Goal: Task Accomplishment & Management: Use online tool/utility

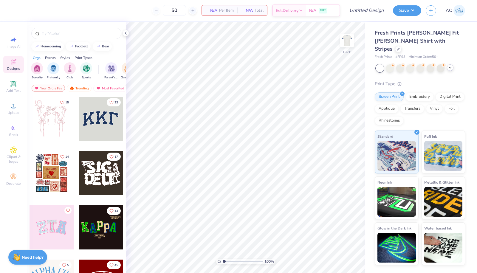
click at [448, 65] on icon at bounding box center [449, 67] width 5 height 5
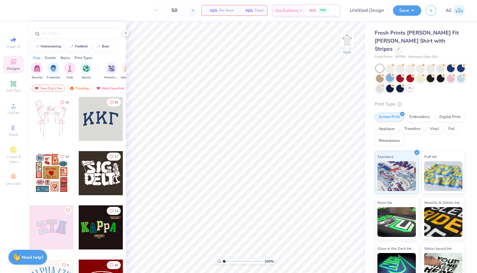
click at [394, 74] on div at bounding box center [390, 78] width 8 height 8
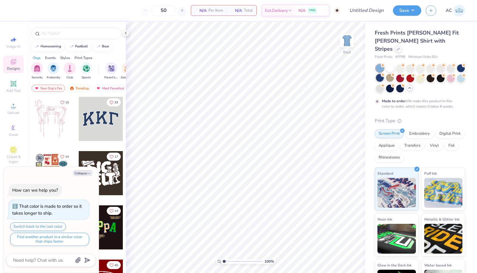
click at [383, 74] on div at bounding box center [380, 78] width 8 height 8
click at [315, 11] on span "FREE" at bounding box center [312, 11] width 6 height 4
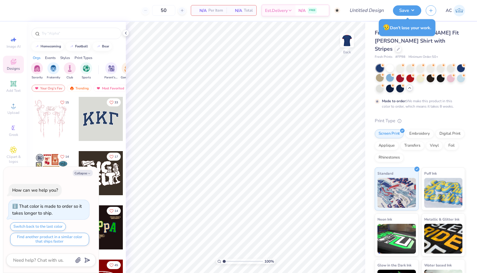
type textarea "x"
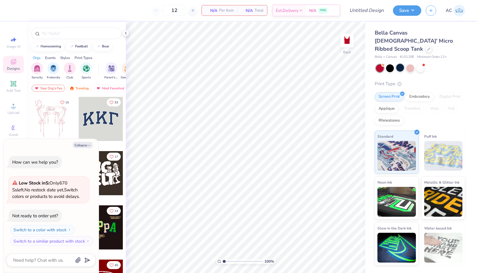
click at [401, 64] on div at bounding box center [400, 68] width 8 height 8
click at [411, 64] on div at bounding box center [410, 68] width 8 height 8
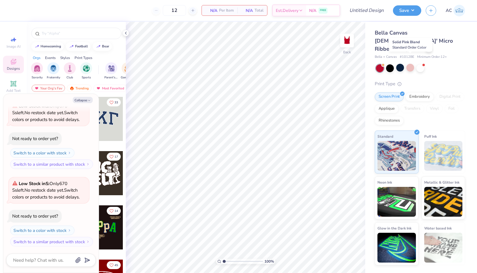
click at [411, 64] on div at bounding box center [410, 68] width 8 height 8
click at [87, 99] on button "Collapse" at bounding box center [83, 100] width 20 height 6
type textarea "x"
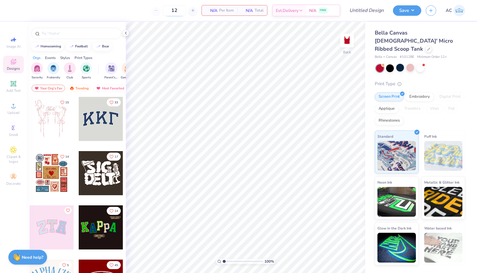
click at [178, 10] on input "12" at bounding box center [174, 10] width 23 height 11
type input "1"
type input "123"
click at [14, 88] on div "Add Text" at bounding box center [13, 87] width 21 height 18
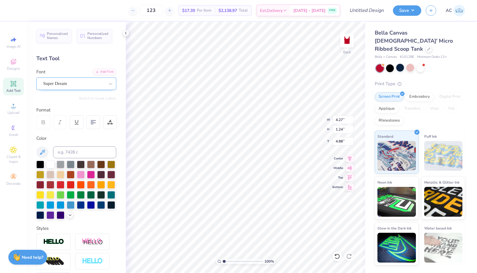
click at [86, 85] on div "Super Dream" at bounding box center [74, 83] width 63 height 9
click at [75, 130] on div "Varsity Team" at bounding box center [76, 131] width 64 height 6
type input "varsity"
type input "4.23"
type input "1.23"
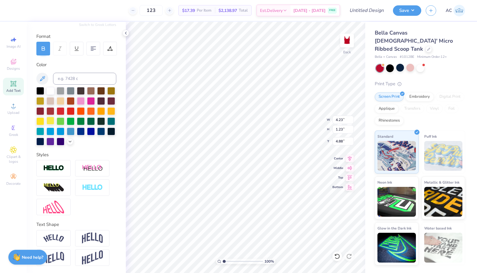
scroll to position [83, 0]
type textarea "Sigma Kappa"
click at [53, 236] on img at bounding box center [53, 238] width 21 height 8
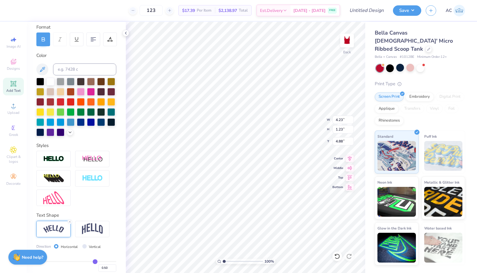
click at [96, 206] on div at bounding box center [76, 178] width 80 height 55
type input "4.21"
type input "0.96"
type input "1.35"
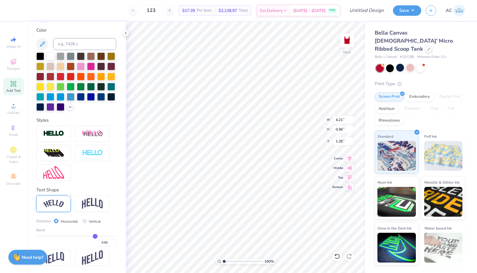
type input "0.48"
type input "0.47"
type input "0.45"
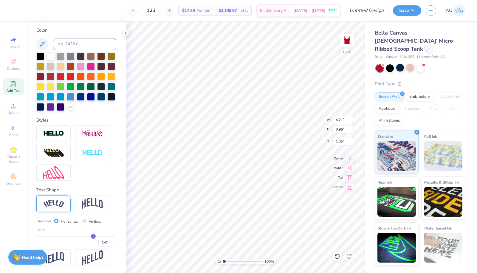
type input "0.45"
type input "0.44"
type input "0.43"
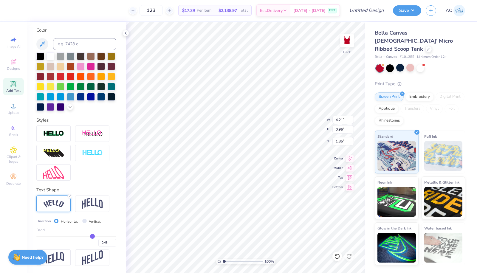
type input "0.42"
type input "0.4"
type input "0.40"
type input "0.39"
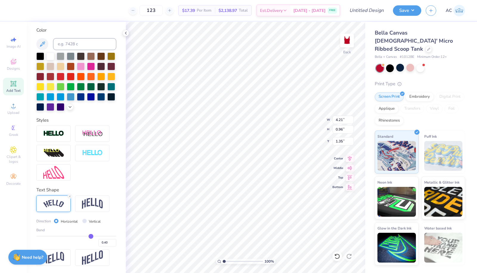
type input "0.39"
type input "0.38"
type input "0.37"
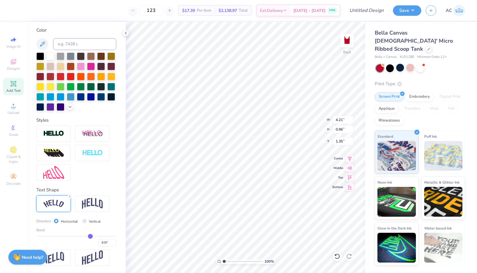
type input "0.36"
type input "0.35"
type input "0.34"
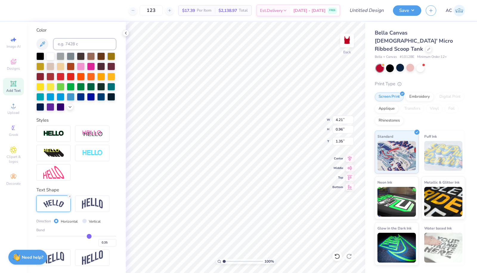
type input "0.34"
type input "0.33"
type input "0.31"
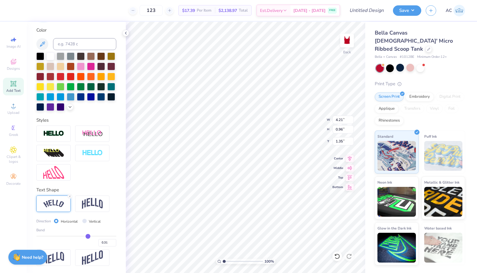
type input "0.29"
type input "0.28"
type input "0.27"
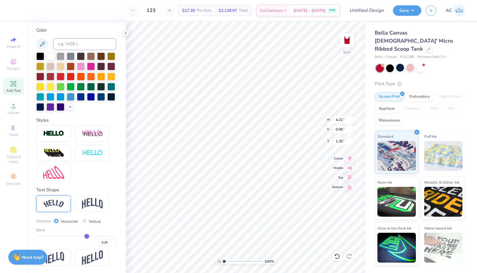
type input "0.27"
type input "0.26"
type input "0.25"
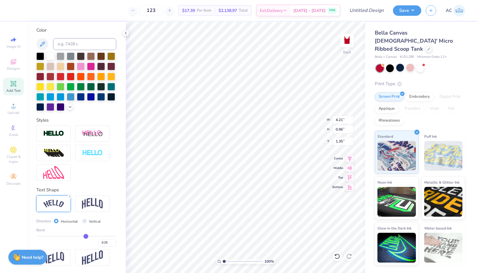
type input "0.24"
type input "0.23"
type input "3.93"
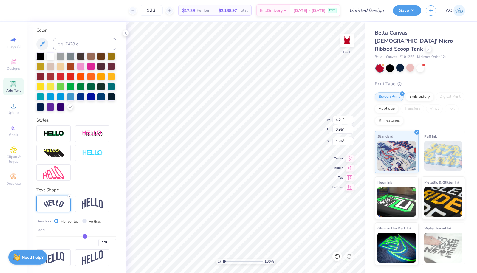
type input "0.54"
type input "1.56"
type input "0.24"
type input "0.25"
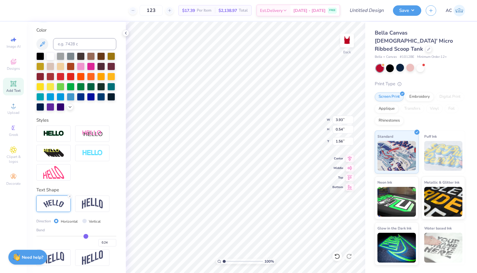
type input "0.25"
type input "0.26"
type input "0.27"
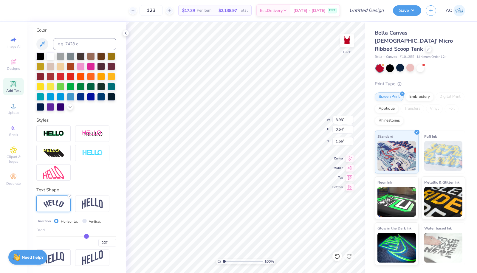
type input "0.29"
type input "3.97"
type input "0.58"
type input "1.54"
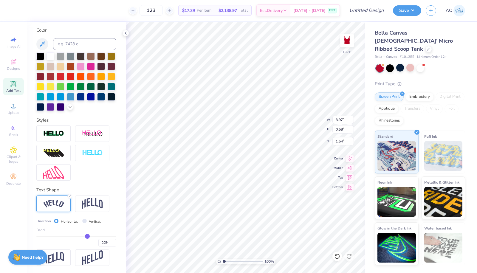
type input "0.3"
type input "0.30"
type input "0.31"
type input "0.32"
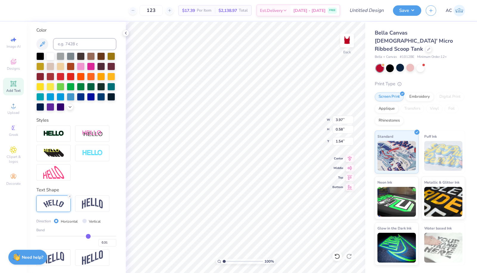
type input "0.32"
type input "0.36"
type input "4.03"
type input "0.65"
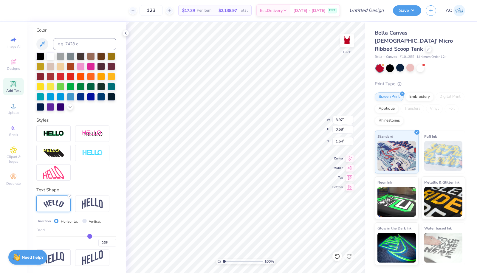
type input "1.50"
type input "4.07"
type input "0.71"
type input "1.47"
type input "0.35"
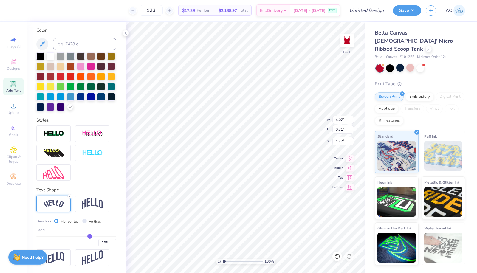
type input "0.35"
drag, startPoint x: 91, startPoint y: 234, endPoint x: 86, endPoint y: 237, distance: 5.7
type input "0.35"
click at [86, 237] on input "range" at bounding box center [76, 236] width 80 height 1
type input "4.06"
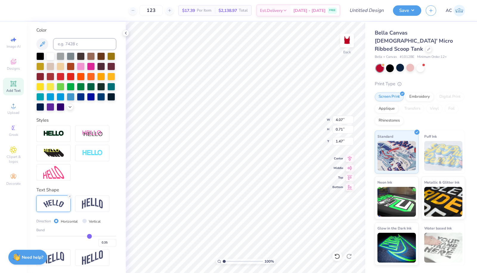
type input "0.69"
type input "1.48"
type input "4.98"
type input "0.85"
type input "1.33"
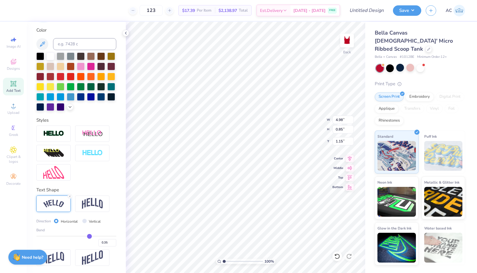
type input "1.15"
click at [58, 136] on img at bounding box center [53, 133] width 21 height 7
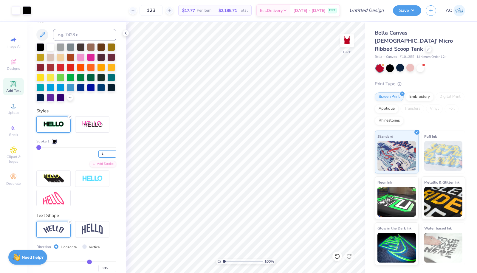
click at [103, 158] on input "1" at bounding box center [107, 153] width 18 height 7
type input "3"
click at [104, 158] on input "3" at bounding box center [107, 153] width 18 height 7
type input "2"
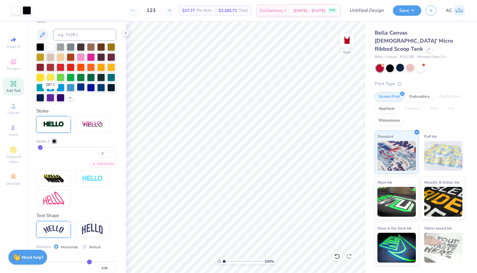
type input "2"
click at [77, 91] on div at bounding box center [81, 87] width 8 height 8
click at [53, 128] on img at bounding box center [53, 124] width 21 height 7
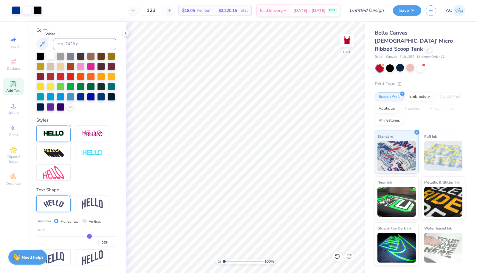
click at [51, 52] on div at bounding box center [50, 56] width 8 height 8
click at [87, 97] on div at bounding box center [91, 96] width 8 height 8
click at [77, 97] on div at bounding box center [81, 96] width 8 height 8
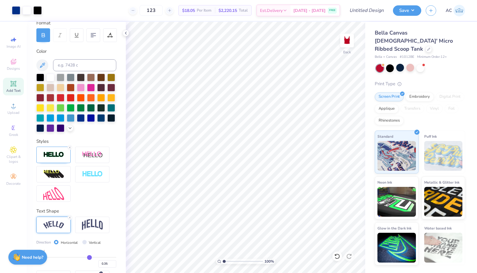
scroll to position [87, 0]
click at [70, 150] on icon at bounding box center [70, 148] width 4 height 4
click at [52, 158] on img at bounding box center [53, 155] width 21 height 7
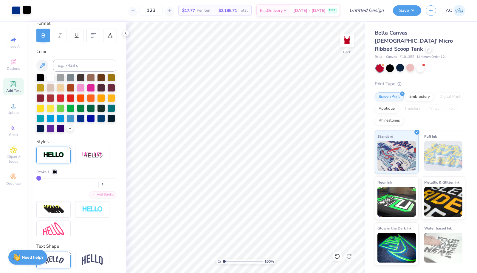
click at [29, 7] on div at bounding box center [27, 10] width 8 height 8
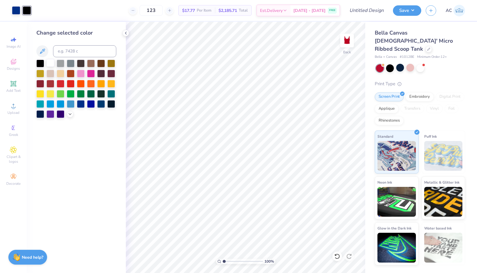
click at [49, 62] on div at bounding box center [50, 63] width 8 height 8
click at [14, 67] on span "Designs" at bounding box center [13, 68] width 13 height 5
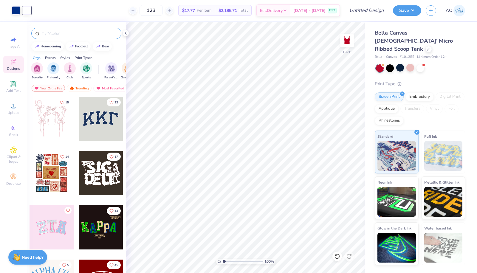
click at [52, 35] on input "text" at bounding box center [79, 33] width 76 height 6
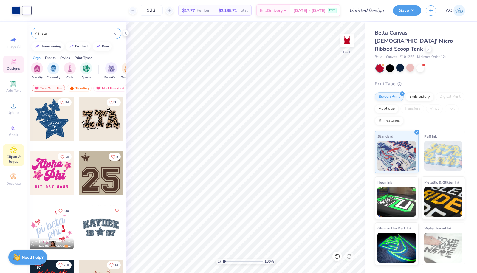
type input "star"
click at [18, 156] on span "Clipart & logos" at bounding box center [13, 159] width 21 height 10
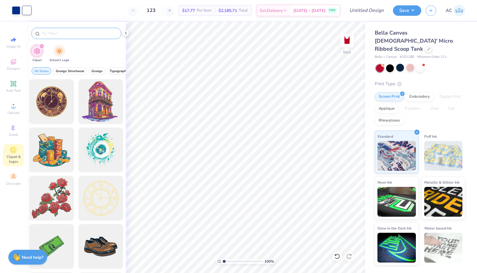
click at [59, 33] on input "text" at bounding box center [79, 33] width 76 height 6
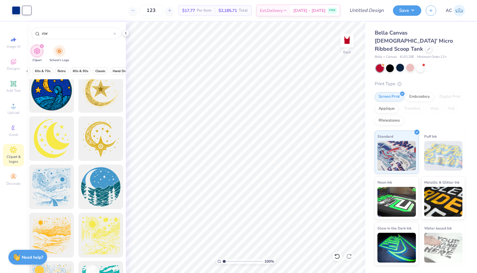
scroll to position [0, 136]
click at [58, 71] on span "Retro" at bounding box center [62, 71] width 8 height 4
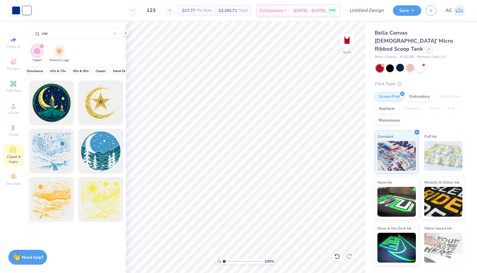
scroll to position [370, 0]
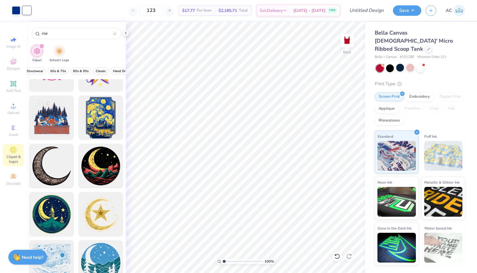
click at [97, 73] on button "Classic" at bounding box center [100, 70] width 15 height 7
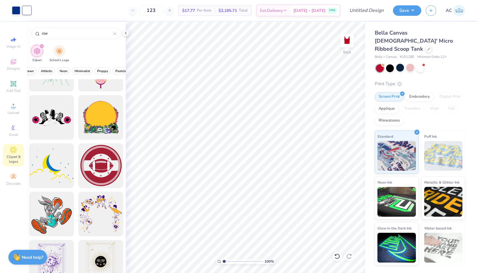
scroll to position [0, 239]
click at [95, 70] on span "Preppy" at bounding box center [97, 71] width 11 height 4
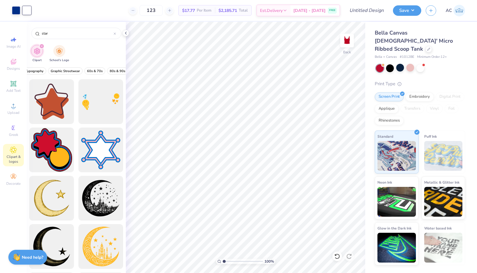
scroll to position [0, 242]
click at [51, 69] on span "Athletic" at bounding box center [57, 71] width 12 height 4
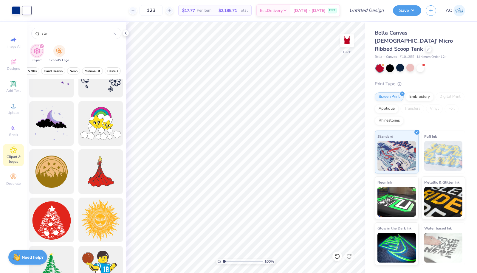
scroll to position [897, 0]
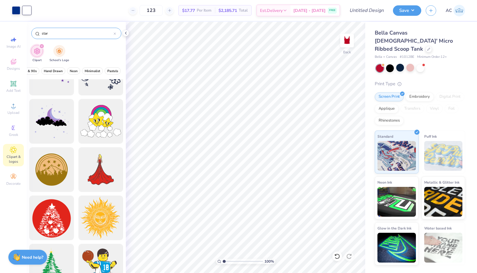
click at [42, 34] on input "star" at bounding box center [77, 33] width 72 height 6
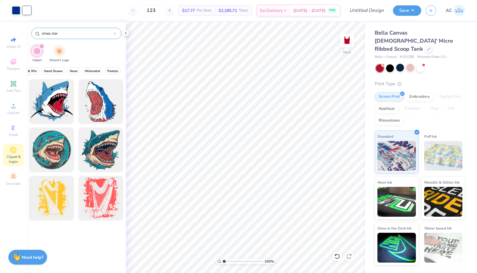
click at [49, 35] on input "sharp star" at bounding box center [77, 33] width 72 height 6
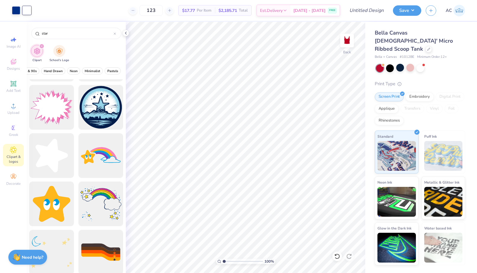
scroll to position [235, 0]
type input "star"
click at [60, 164] on div at bounding box center [51, 155] width 49 height 49
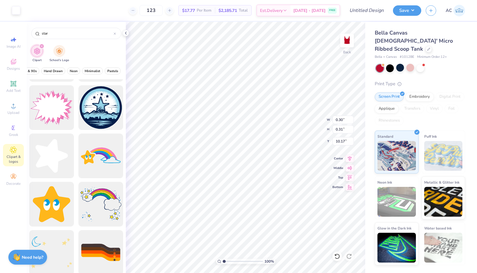
type input "0.30"
type input "0.31"
type input "10.17"
type input "0.18"
type input "0.19"
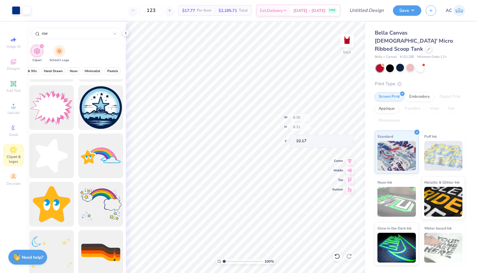
type input "10.29"
type input "2.00"
click at [14, 92] on span "Add Text" at bounding box center [13, 90] width 14 height 5
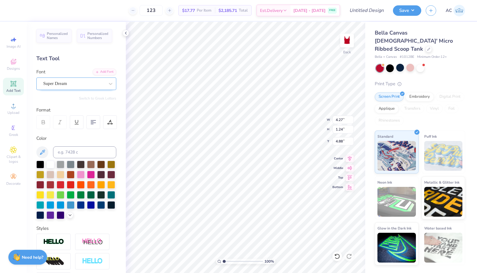
click at [70, 85] on div "Super Dream" at bounding box center [74, 83] width 63 height 9
click at [68, 130] on span "Varsity Team" at bounding box center [56, 131] width 24 height 6
type input "varsity"
type input "4.23"
type input "1.23"
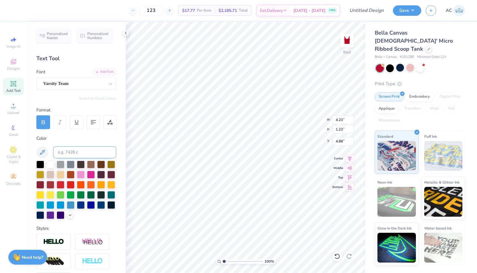
scroll to position [5, 1]
type textarea "T"
type textarea "74"
click at [77, 208] on div at bounding box center [81, 205] width 8 height 8
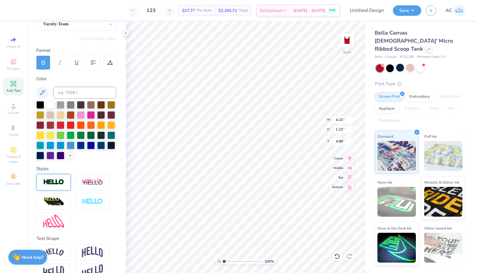
scroll to position [60, 0]
click at [60, 185] on img at bounding box center [53, 181] width 21 height 7
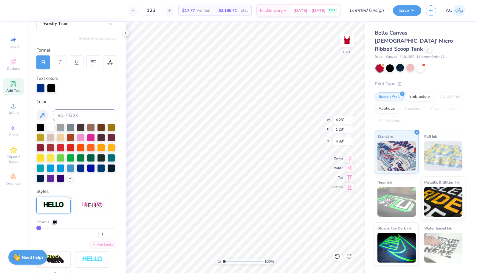
click at [51, 88] on div at bounding box center [51, 88] width 8 height 8
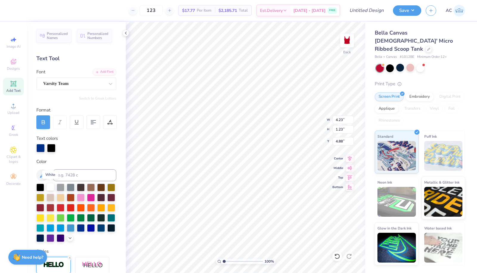
click at [47, 186] on div at bounding box center [50, 187] width 8 height 8
click at [77, 231] on div at bounding box center [81, 227] width 8 height 8
click at [51, 152] on div at bounding box center [51, 148] width 8 height 8
click at [50, 146] on div at bounding box center [51, 148] width 8 height 8
click at [52, 186] on div at bounding box center [50, 187] width 8 height 8
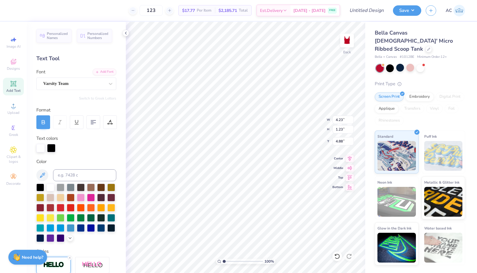
click at [52, 148] on div at bounding box center [51, 148] width 8 height 8
click at [41, 147] on div at bounding box center [40, 148] width 8 height 8
click at [77, 231] on div at bounding box center [81, 227] width 8 height 8
click at [40, 10] on div at bounding box center [37, 10] width 8 height 8
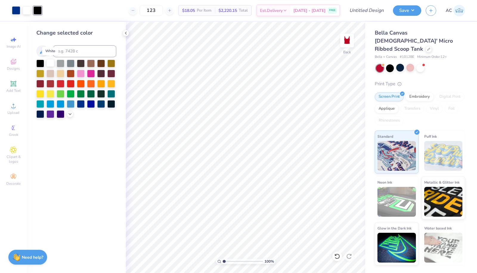
click at [49, 64] on div at bounding box center [50, 63] width 8 height 8
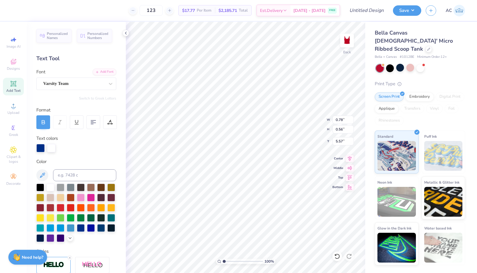
type input "0.78"
type input "0.56"
type input "5.57"
click at [337, 257] on icon at bounding box center [337, 256] width 6 height 6
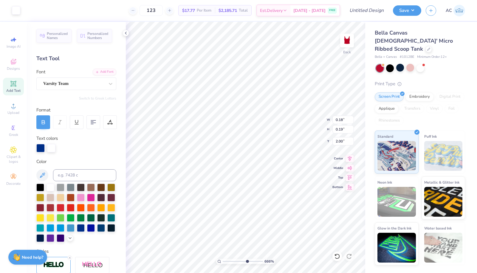
type input "6.661043354702"
type input "0.18"
type input "6.661043354702"
type input "0.19"
type input "6.661043354702"
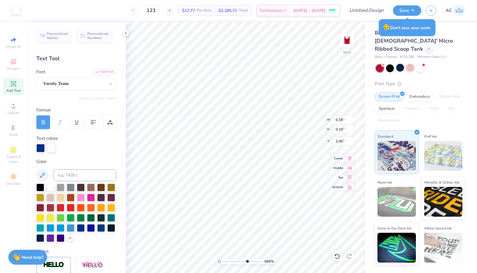
type input "0.18"
type input "6.661043354702"
type input "0.19"
type input "6.661043354702"
type input "0.18"
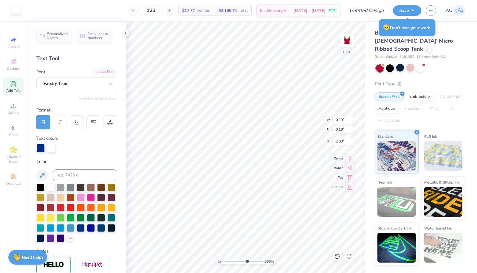
type input "0.19"
type input "6.661043354702"
type input "0.19"
type input "0.18"
type input "6.661043354702"
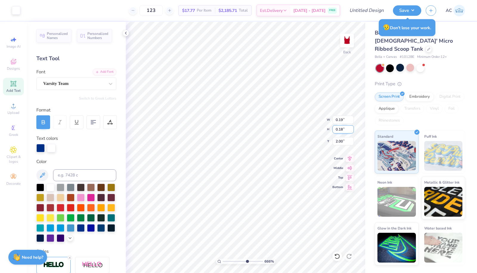
type input "0.18"
type input "0.19"
click at [342, 121] on input "0.18" at bounding box center [342, 120] width 21 height 8
type input "0.19"
type input "6.661043354702"
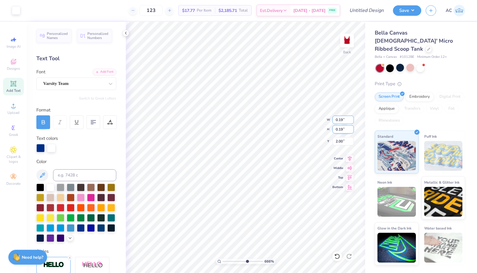
type input "0.19"
click at [342, 129] on input "0.19" at bounding box center [342, 129] width 21 height 8
type input "6.661043354702"
type input "0.20"
type input "1.99"
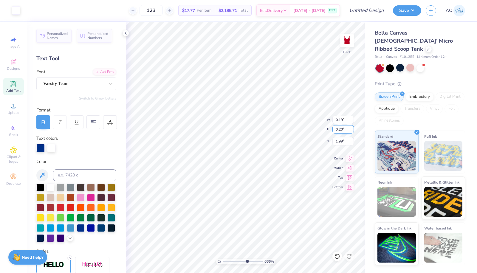
click at [342, 129] on input "0.20" at bounding box center [342, 129] width 21 height 8
type input "0.18"
type input "6.661043354702"
type input "0.17"
type input "2.00"
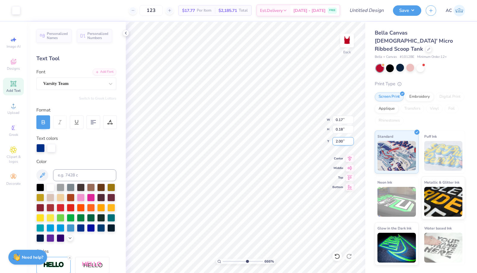
type input "6.661043354702"
type input "0.19"
type input "6.661043354702"
type input "0.17"
type input "6.661043354702"
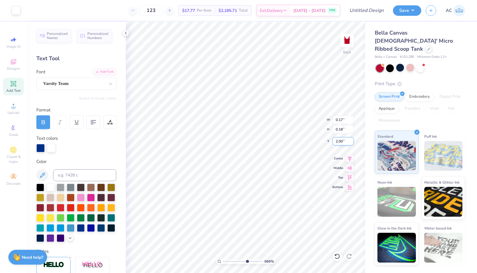
type input "0.19"
type input "6.661043354702"
click at [341, 121] on input "0.17" at bounding box center [342, 120] width 21 height 8
type input "0.18"
type input "6.661043354702"
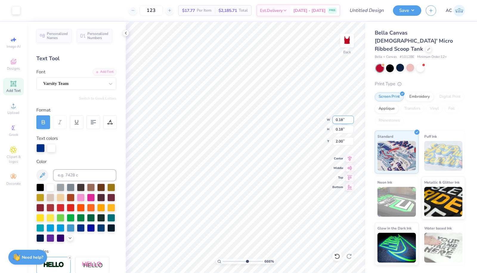
type input "0.19"
type input "6.661043354702"
type input "0.19"
type input "0.18"
type input "6.661043354702"
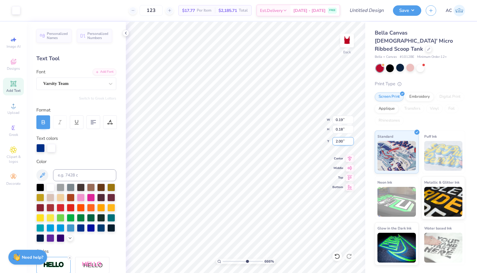
type input "0.18"
type input "0.19"
type input "6.661043354702"
type input "0.19"
type input "0.18"
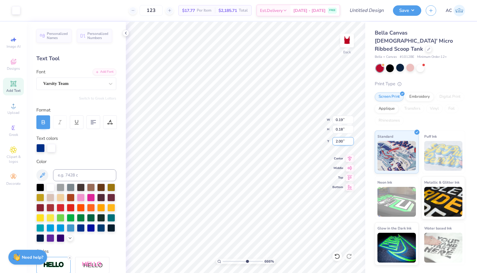
type input "6.661043354702"
type input "0.18"
type input "0.19"
type input "6.661043354702"
type input "0.19"
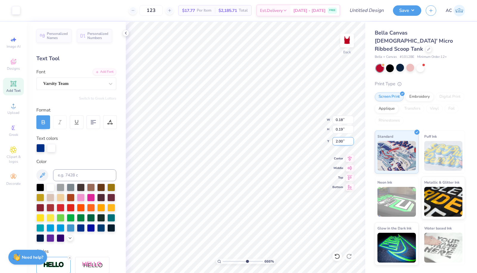
type input "0.18"
click at [41, 147] on div at bounding box center [40, 147] width 8 height 8
click at [44, 239] on div at bounding box center [40, 238] width 8 height 8
type input "2.74345869774926"
type input "0.78"
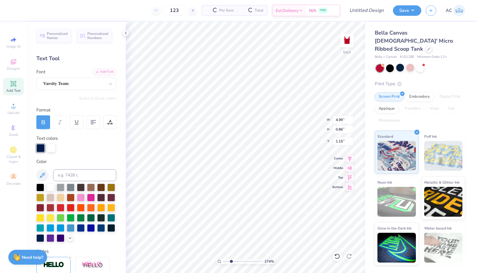
type input "0.56"
type input "2.27"
click at [44, 239] on div at bounding box center [40, 238] width 8 height 8
type input "1.15627335330222"
type input "1.22"
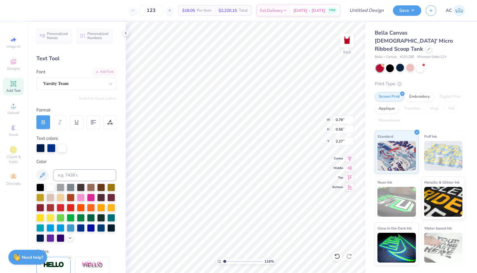
type input "0.88"
type input "1.15627335330222"
type input "2.44"
type input "1.15627335330222"
type input "2.45"
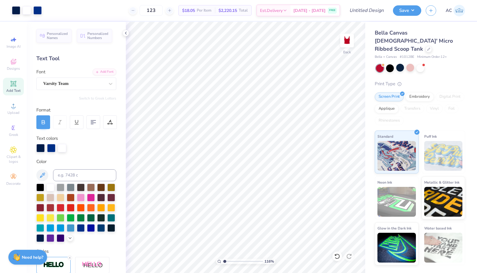
type input "1.15627335330222"
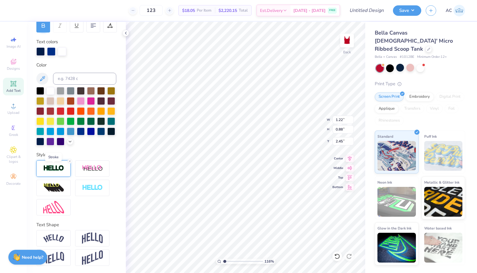
click at [57, 167] on img at bounding box center [53, 168] width 21 height 7
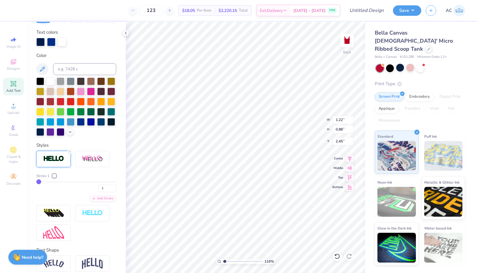
scroll to position [124, 0]
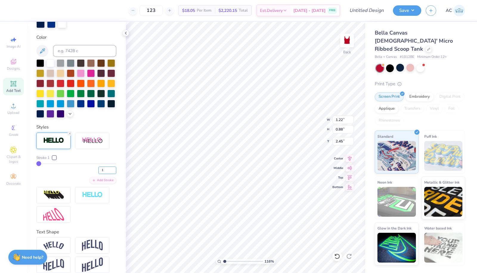
click at [105, 174] on input "1" at bounding box center [107, 170] width 18 height 7
type input "2"
type input "1.15627335330222"
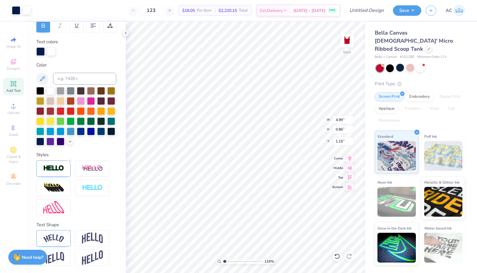
scroll to position [106, 0]
click at [53, 161] on div at bounding box center [53, 168] width 34 height 16
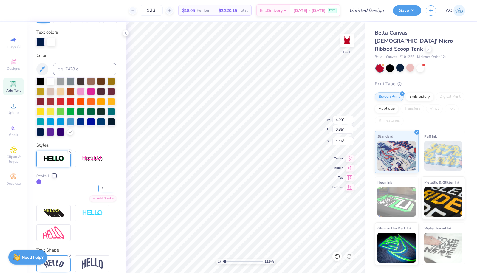
click at [100, 192] on input "1" at bounding box center [107, 188] width 18 height 7
type input "2"
type input "1.15627335330222"
click at [100, 192] on input "2" at bounding box center [107, 188] width 18 height 7
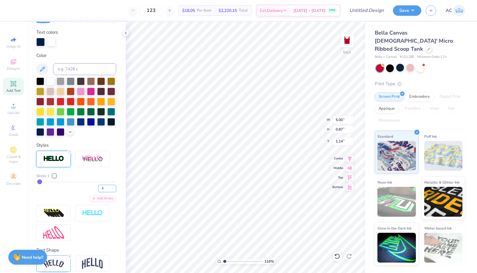
type input "3"
type input "1.15627335330222"
type input "3"
type input "1.15627335330222"
click at [100, 192] on input "3" at bounding box center [107, 188] width 18 height 7
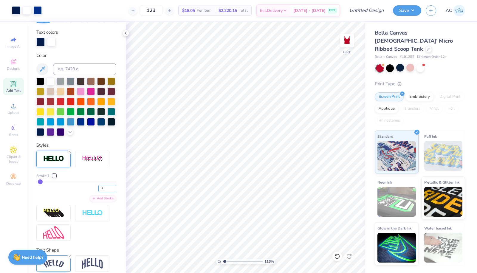
type input "2"
type input "1.15627335330222"
type input "5.22"
type input "0.91"
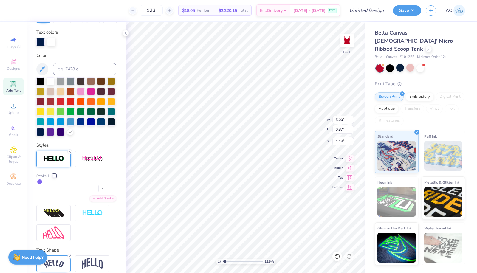
type input "1.10"
type input "1.15627335330222"
type input "1.09"
type input "1.15627335330222"
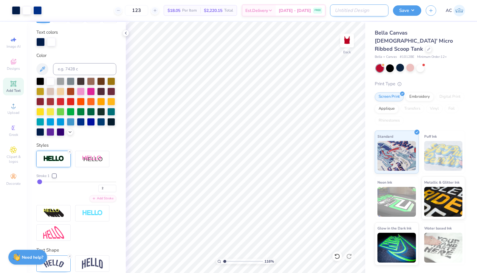
click at [373, 14] on input "Design Title" at bounding box center [359, 10] width 58 height 12
click at [355, 11] on input "Red Baby [PERSON_NAME]" at bounding box center [359, 10] width 58 height 12
click at [374, 12] on input "Red Baby T Phil" at bounding box center [359, 10] width 58 height 12
click at [361, 11] on input "Red Baby T Phil" at bounding box center [359, 10] width 58 height 12
click at [380, 11] on input "Red Baby T - Phil" at bounding box center [359, 10] width 58 height 12
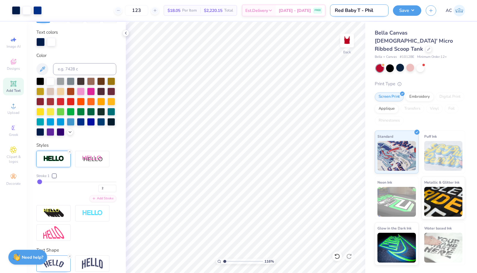
click at [361, 11] on input "Red Baby T - Phil" at bounding box center [359, 10] width 58 height 12
click at [385, 13] on input "Red Baby Tank - Phil" at bounding box center [359, 10] width 58 height 12
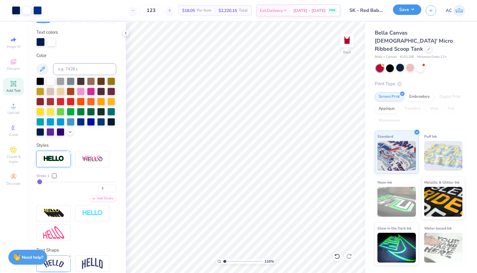
click at [412, 13] on button "Save" at bounding box center [407, 9] width 28 height 10
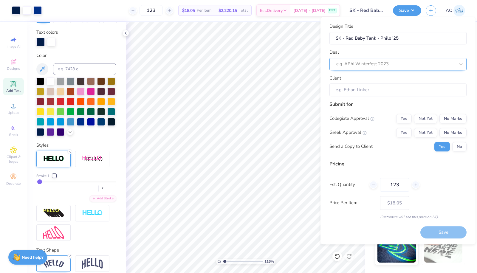
click at [393, 66] on div at bounding box center [395, 64] width 119 height 8
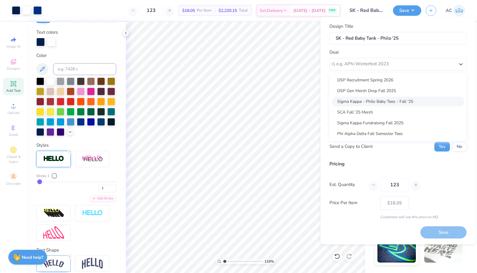
click at [370, 102] on div "Sigma Kappa - Philo Baby Tees - Fall '25" at bounding box center [398, 102] width 132 height 10
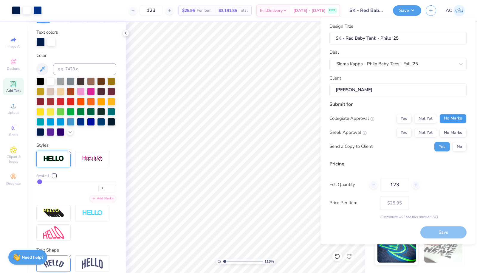
click at [456, 119] on button "No Marks" at bounding box center [452, 119] width 27 height 10
click at [406, 133] on button "Yes" at bounding box center [403, 133] width 15 height 10
click at [431, 229] on button "Save" at bounding box center [443, 232] width 46 height 12
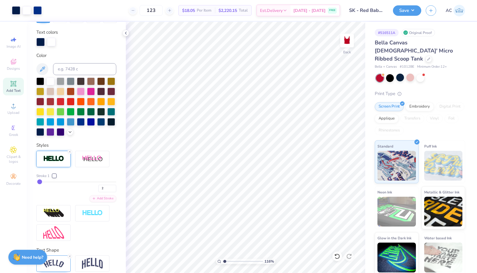
click at [248, 10] on span "Total" at bounding box center [243, 10] width 9 height 6
click at [126, 32] on polyline at bounding box center [125, 33] width 1 height 2
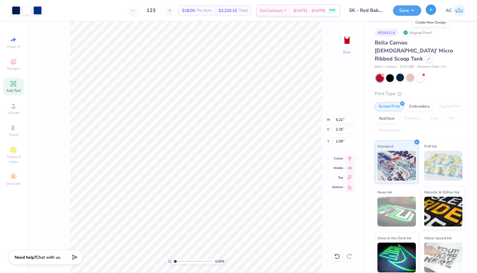
click at [431, 11] on icon "button" at bounding box center [430, 9] width 5 height 5
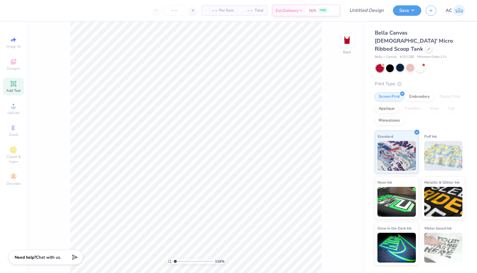
click at [398, 64] on div at bounding box center [400, 68] width 8 height 8
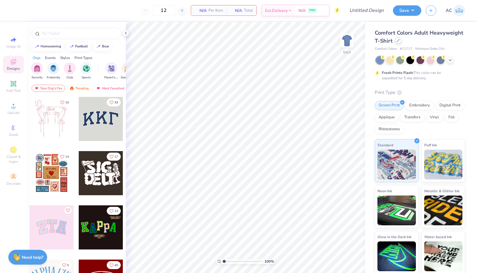
click at [400, 41] on icon at bounding box center [398, 40] width 3 height 3
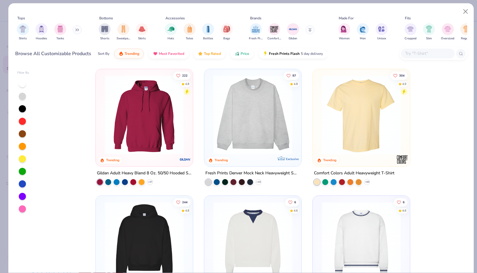
click at [428, 53] on input "text" at bounding box center [427, 53] width 46 height 7
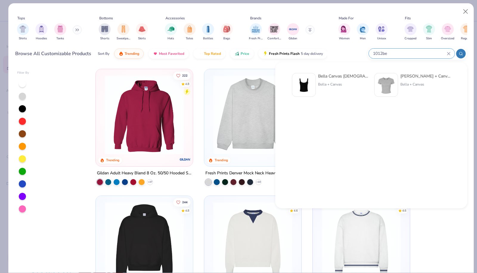
type input "1012be"
click at [349, 84] on div "Bella + Canvas" at bounding box center [343, 84] width 50 height 5
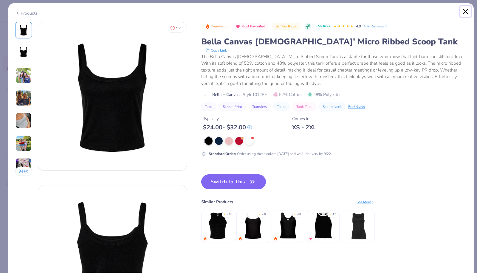
click at [468, 12] on button "Close" at bounding box center [465, 11] width 11 height 11
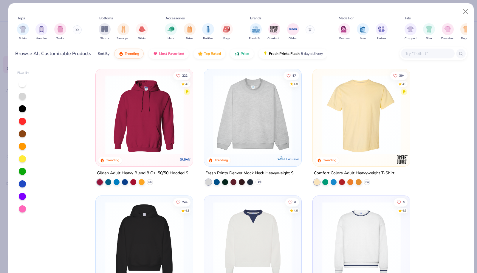
click at [426, 52] on input "text" at bounding box center [427, 53] width 46 height 7
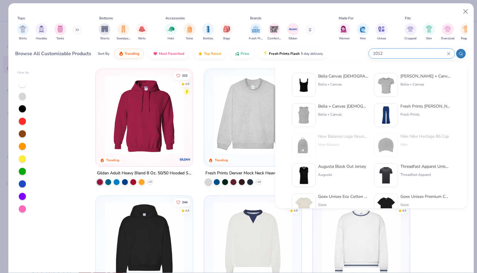
type input "1012"
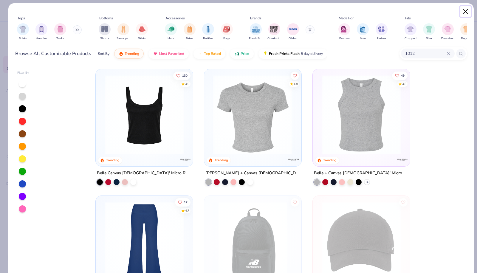
click at [462, 7] on button "Close" at bounding box center [465, 11] width 11 height 11
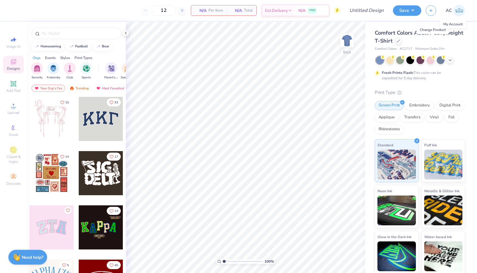
click at [458, 10] on img at bounding box center [459, 11] width 12 height 12
